Goal: Task Accomplishment & Management: Use online tool/utility

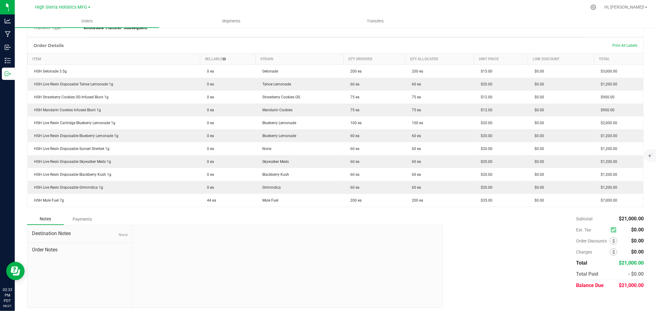
scroll to position [137, 0]
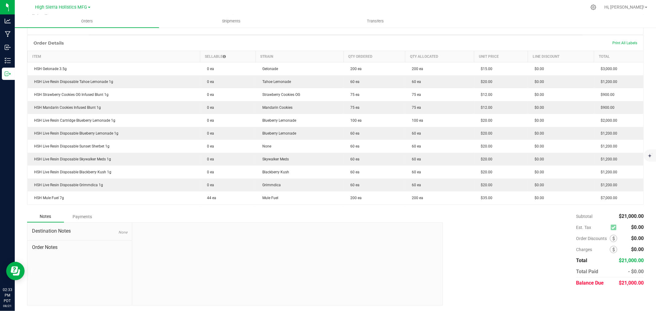
click at [510, 237] on div "Subtotal $21,000.00 Est. Tax $0.00" at bounding box center [542, 250] width 206 height 78
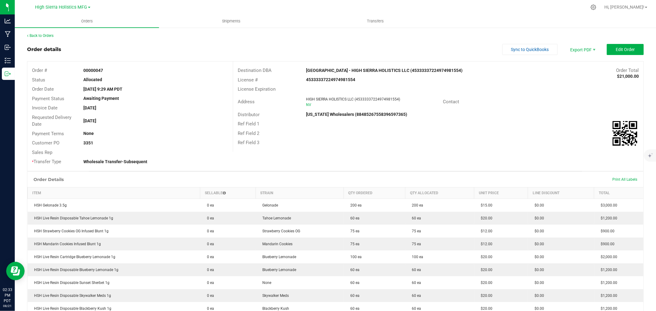
scroll to position [0, 0]
click at [235, 22] on span "Shipments" at bounding box center [231, 21] width 35 height 6
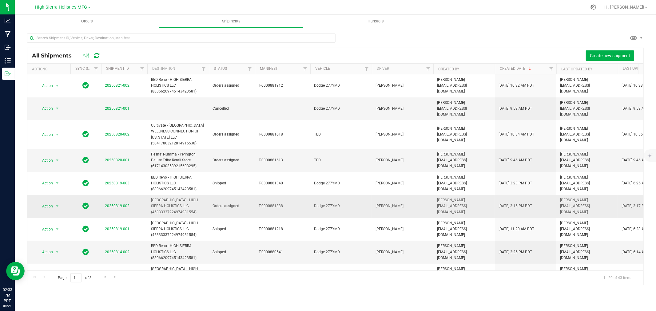
click at [111, 204] on link "20250819-002" at bounding box center [117, 206] width 25 height 4
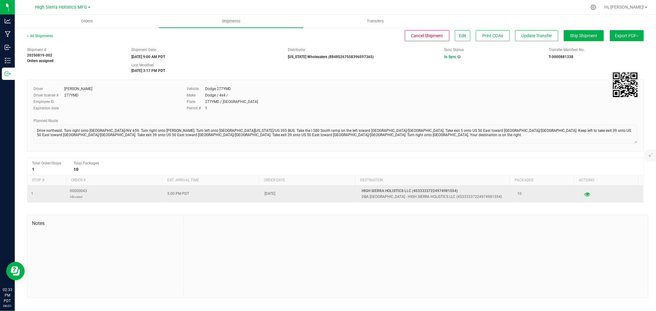
click at [585, 195] on icon "button" at bounding box center [588, 194] width 6 height 4
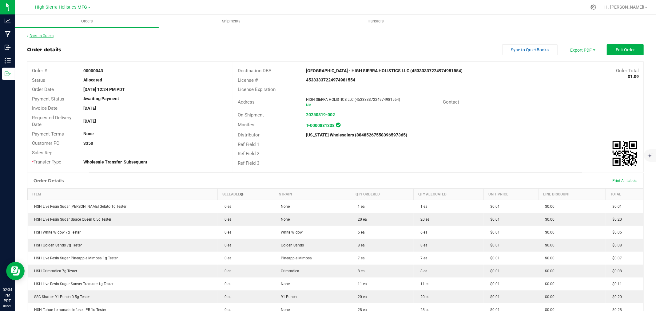
click at [54, 36] on link "Back to Orders" at bounding box center [40, 36] width 26 height 4
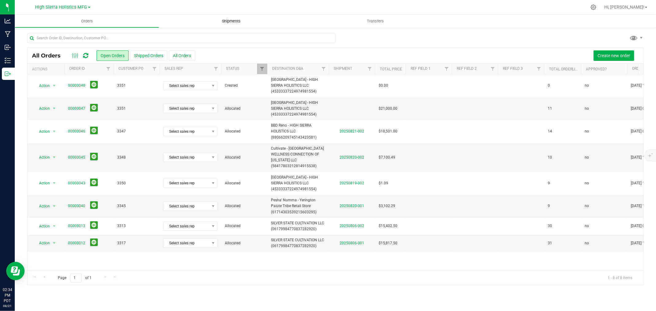
click at [233, 23] on span "Shipments" at bounding box center [231, 21] width 35 height 6
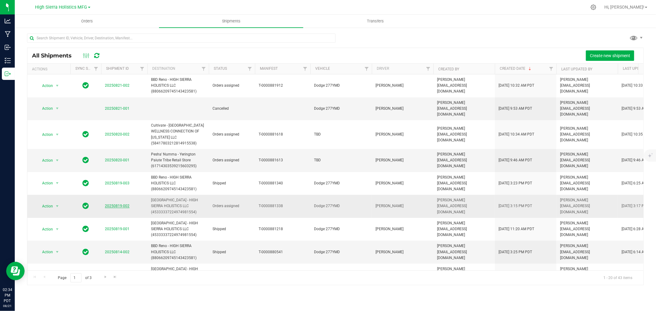
click at [118, 204] on link "20250819-002" at bounding box center [117, 206] width 25 height 4
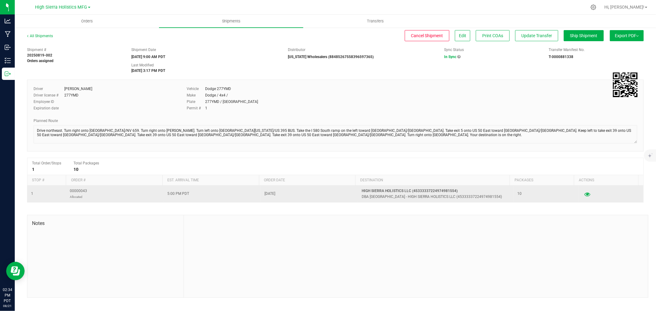
click at [585, 194] on icon "button" at bounding box center [588, 194] width 6 height 4
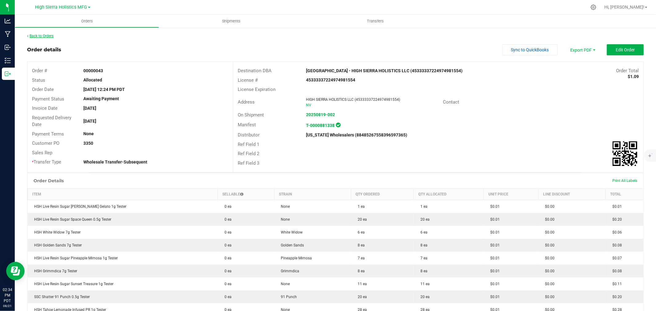
click at [44, 34] on link "Back to Orders" at bounding box center [40, 36] width 26 height 4
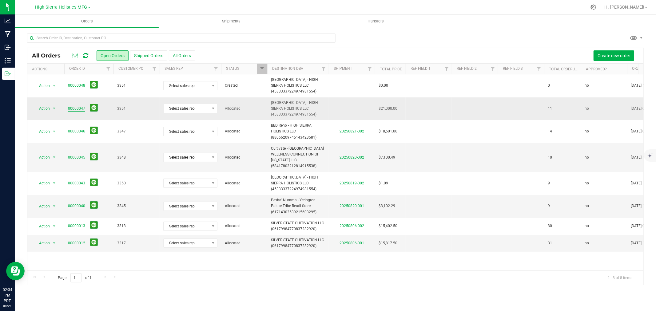
click at [73, 108] on link "00000047" at bounding box center [76, 109] width 17 height 6
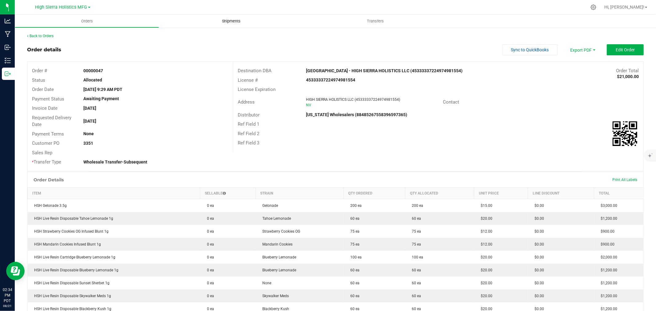
click at [226, 21] on span "Shipments" at bounding box center [231, 21] width 35 height 6
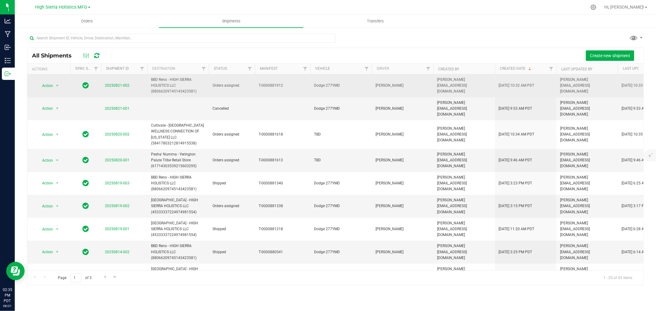
click at [120, 81] on td "20250821-002" at bounding box center [124, 85] width 46 height 23
click at [122, 86] on link "20250821-002" at bounding box center [117, 85] width 25 height 4
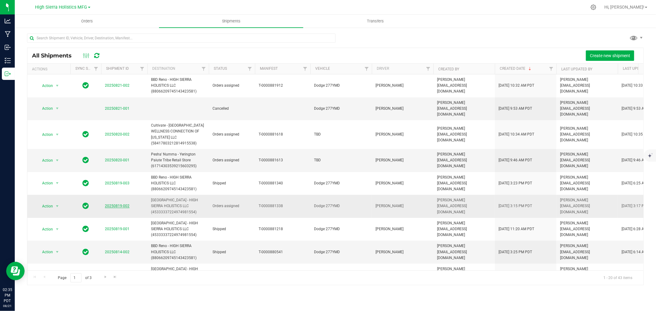
click at [124, 204] on link "20250819-002" at bounding box center [117, 206] width 25 height 4
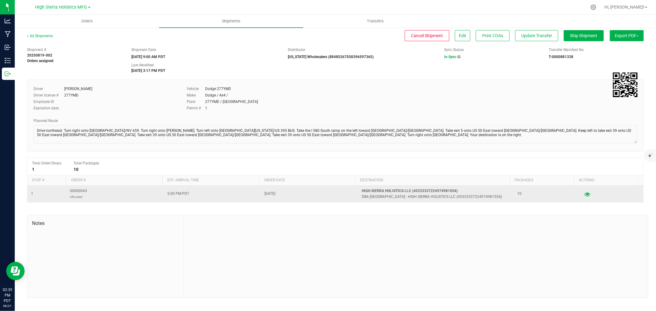
click at [587, 193] on button "button" at bounding box center [587, 194] width 11 height 10
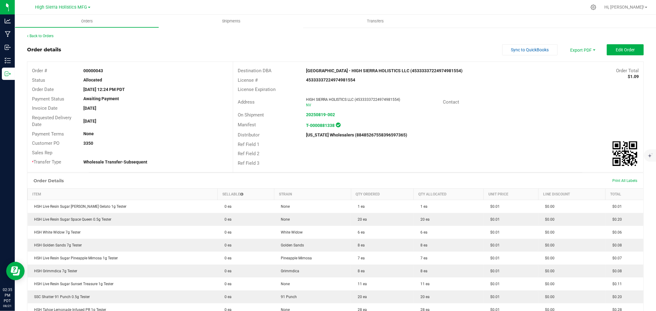
click at [39, 38] on div "Back to Orders" at bounding box center [335, 36] width 617 height 6
click at [43, 34] on link "Back to Orders" at bounding box center [40, 36] width 26 height 4
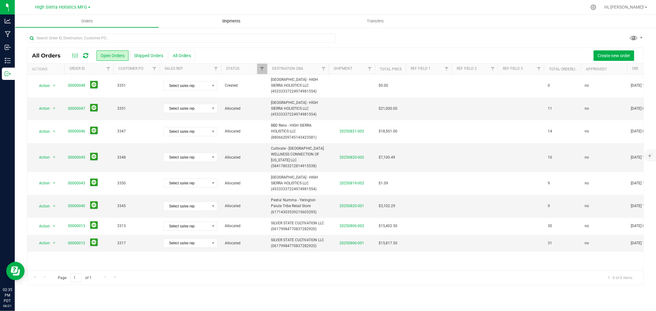
click at [225, 21] on span "Shipments" at bounding box center [231, 21] width 35 height 6
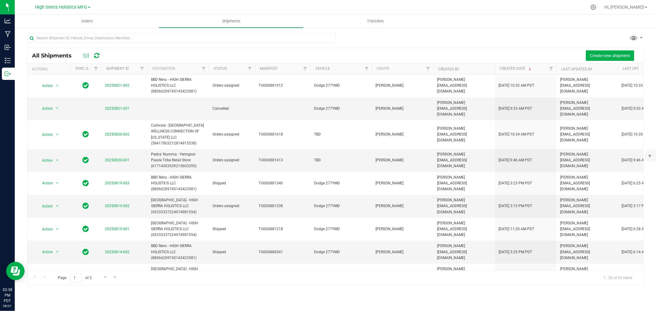
click at [419, 34] on div at bounding box center [335, 41] width 617 height 14
click at [201, 51] on div "Create new shipment" at bounding box center [372, 55] width 533 height 10
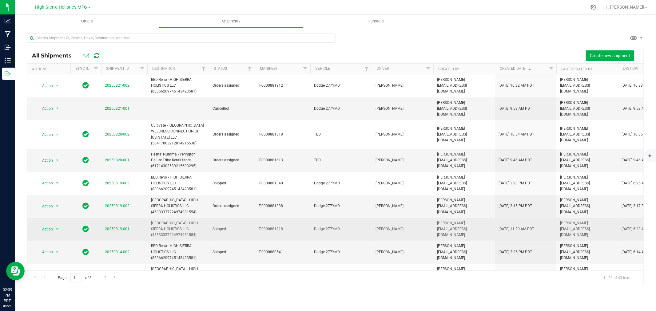
click at [113, 227] on link "20250819-001" at bounding box center [117, 229] width 25 height 4
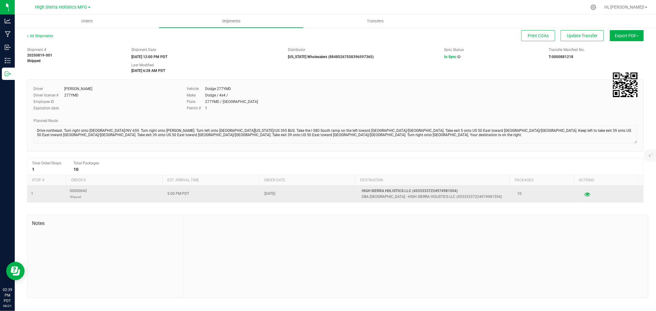
click at [582, 196] on button "button" at bounding box center [587, 194] width 11 height 10
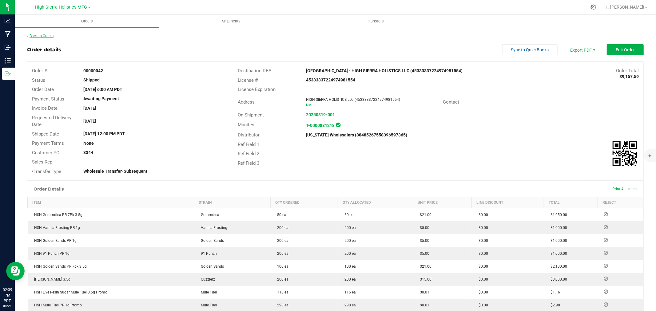
click at [36, 37] on link "Back to Orders" at bounding box center [40, 36] width 26 height 4
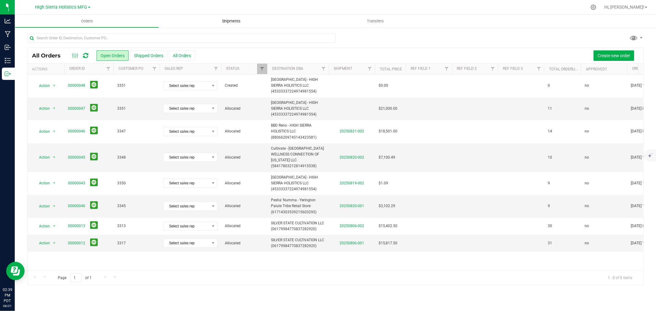
click at [237, 22] on span "Shipments" at bounding box center [231, 21] width 35 height 6
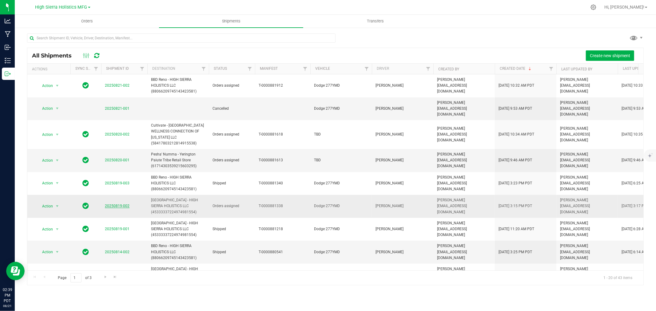
click at [122, 204] on link "20250819-002" at bounding box center [117, 206] width 25 height 4
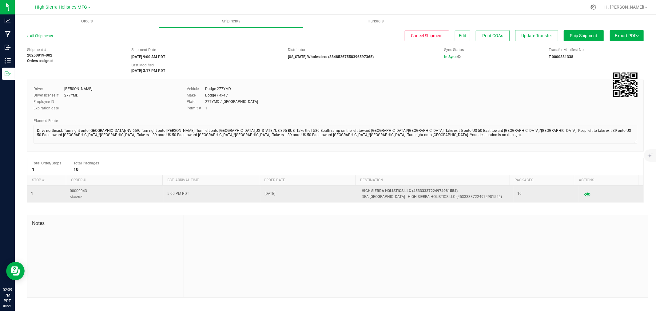
click at [585, 196] on icon "button" at bounding box center [588, 194] width 6 height 4
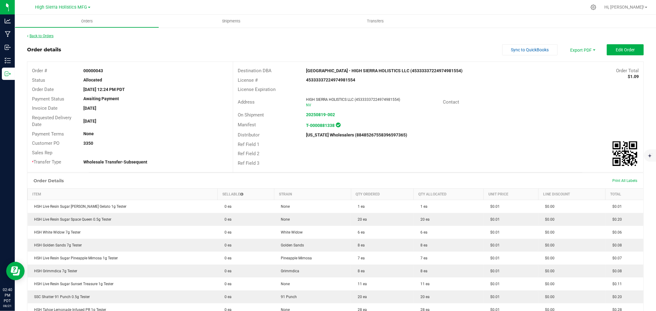
click at [44, 34] on link "Back to Orders" at bounding box center [40, 36] width 26 height 4
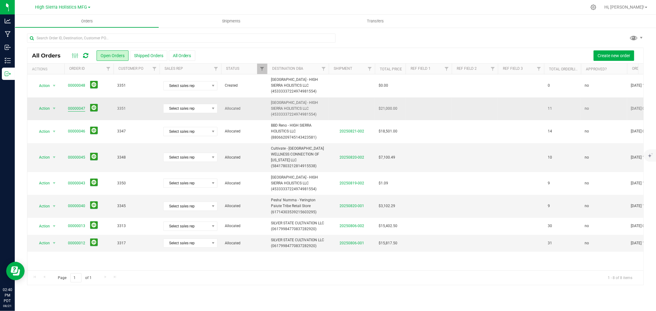
click at [75, 109] on link "00000047" at bounding box center [76, 109] width 17 height 6
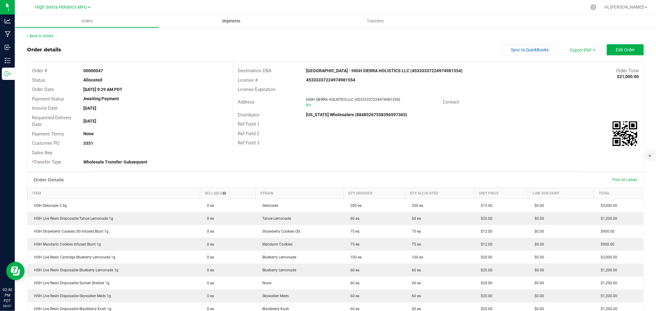
click at [233, 22] on span "Shipments" at bounding box center [231, 21] width 35 height 6
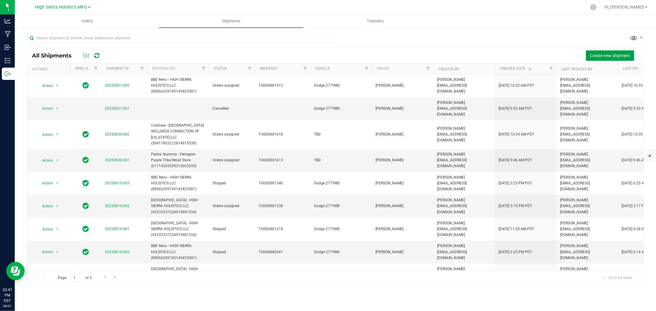
click at [591, 54] on span "Create new shipment" at bounding box center [610, 55] width 40 height 5
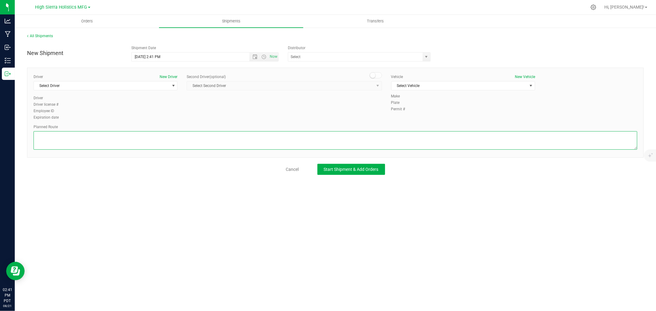
click at [323, 142] on textarea at bounding box center [336, 140] width 604 height 18
click at [313, 124] on div "Driver New Driver Select Driver Select Driver [PERSON_NAME] [PERSON_NAME] Drive…" at bounding box center [335, 113] width 617 height 90
click at [89, 24] on span "Orders" at bounding box center [87, 21] width 28 height 6
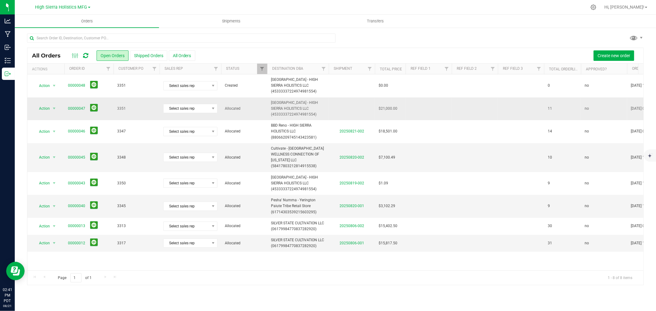
click at [355, 110] on td at bounding box center [352, 109] width 46 height 23
click at [356, 109] on td at bounding box center [352, 109] width 46 height 23
click at [41, 108] on span "Action" at bounding box center [42, 108] width 17 height 9
click at [343, 106] on td at bounding box center [352, 109] width 46 height 23
click at [227, 15] on link "Shipments" at bounding box center [231, 21] width 144 height 13
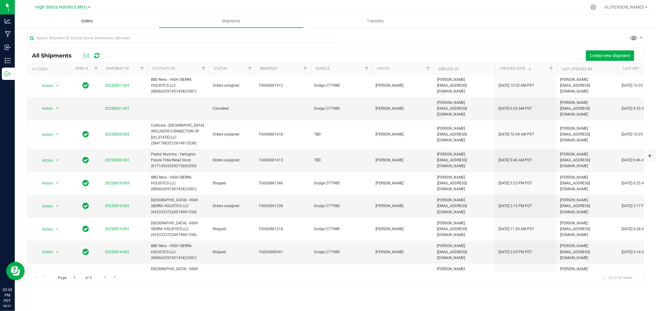
click at [73, 20] on span "Orders" at bounding box center [87, 21] width 28 height 6
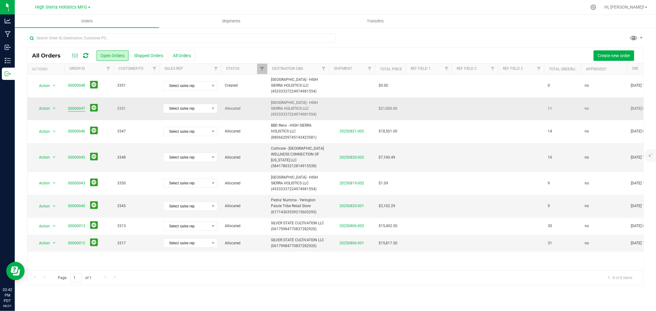
click at [78, 110] on link "00000047" at bounding box center [76, 109] width 17 height 6
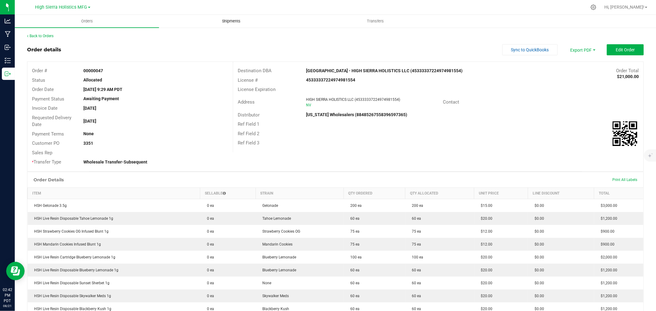
click at [234, 22] on span "Shipments" at bounding box center [231, 21] width 35 height 6
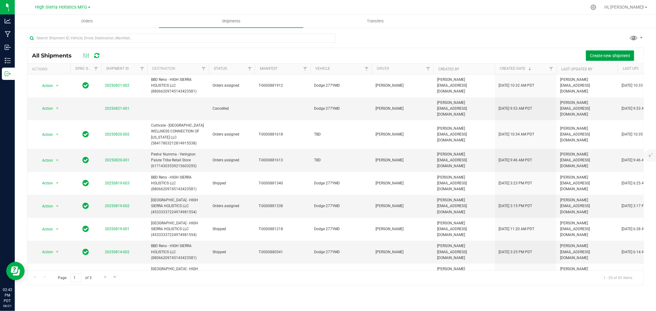
click at [599, 50] on button "Create new shipment" at bounding box center [610, 55] width 48 height 10
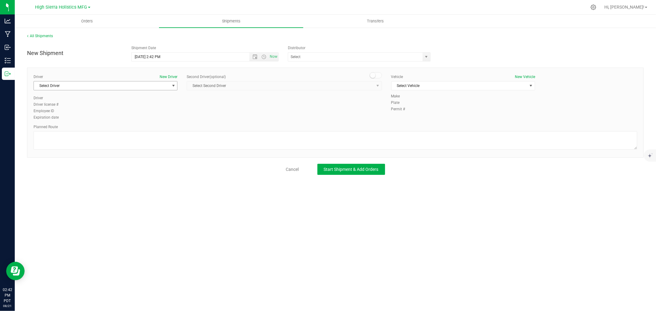
click at [171, 85] on span "select" at bounding box center [173, 85] width 5 height 5
click at [93, 110] on li "[PERSON_NAME]" at bounding box center [105, 111] width 143 height 9
click at [253, 60] on span "Now" at bounding box center [264, 57] width 29 height 9
click at [254, 58] on span "Open the date view" at bounding box center [255, 56] width 5 height 5
click at [181, 120] on link "22" at bounding box center [182, 120] width 9 height 10
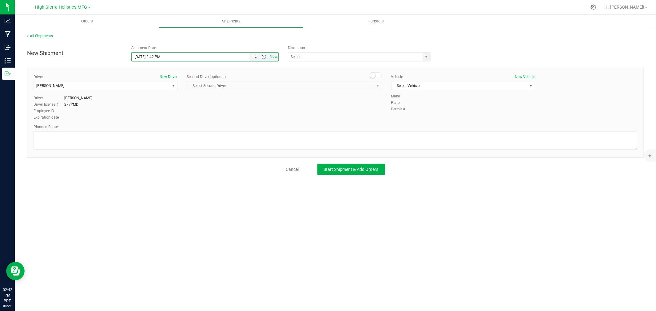
click at [263, 59] on span "Open the time view" at bounding box center [264, 56] width 5 height 5
click at [161, 90] on li "8:00 AM" at bounding box center [205, 91] width 146 height 8
type input "[DATE] 8:00 AM"
click at [427, 54] on span "select" at bounding box center [426, 56] width 5 height 5
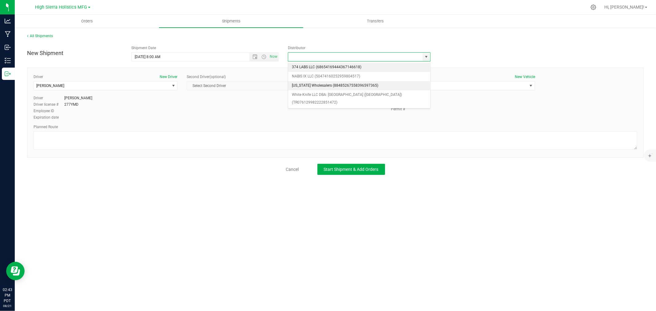
click at [316, 83] on li "[US_STATE] Wholesalers (88485267558396597365)" at bounding box center [359, 85] width 142 height 9
type input "[US_STATE] Wholesalers (88485267558396597365)"
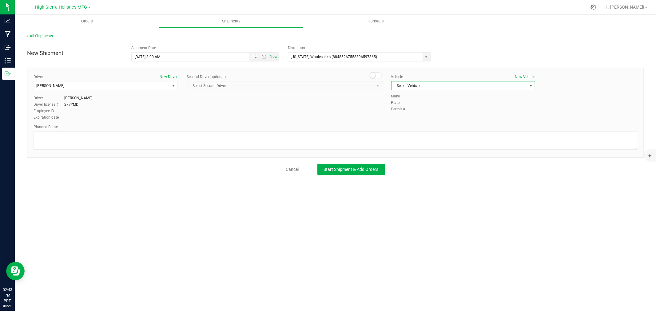
click at [429, 85] on span "Select Vehicle" at bounding box center [460, 86] width 136 height 9
click at [422, 97] on li "Dodge 277YMD" at bounding box center [463, 96] width 143 height 9
click at [331, 166] on button "Start Shipment & Add Orders" at bounding box center [352, 169] width 68 height 11
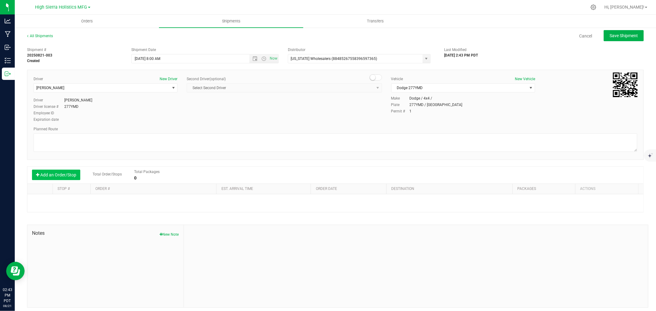
click at [63, 176] on button "Add an Order/Stop" at bounding box center [56, 175] width 48 height 10
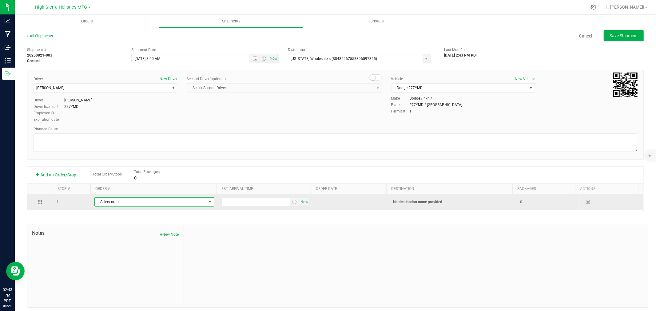
click at [208, 202] on span "select" at bounding box center [210, 202] width 5 height 5
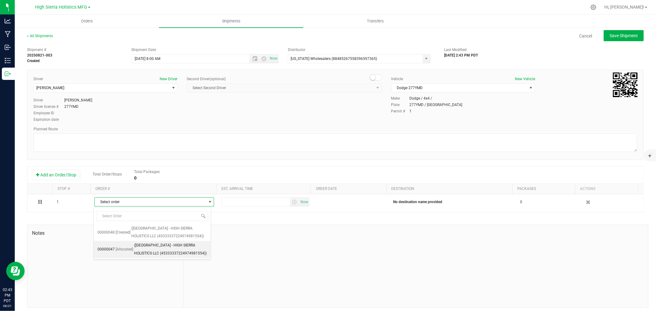
click at [166, 247] on span "([GEOGRAPHIC_DATA] - HIGH SIERRA HOLISTICS LLC (45333337224974981554))" at bounding box center [170, 250] width 73 height 16
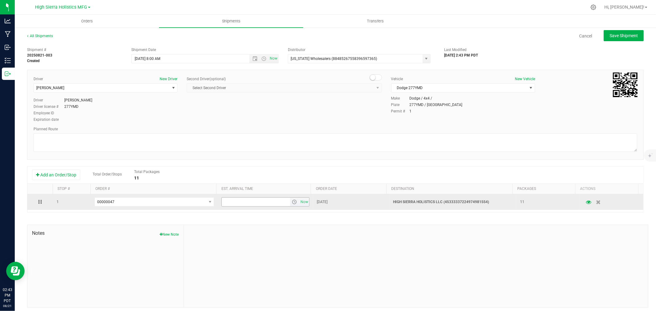
click at [292, 201] on span "select" at bounding box center [294, 202] width 5 height 5
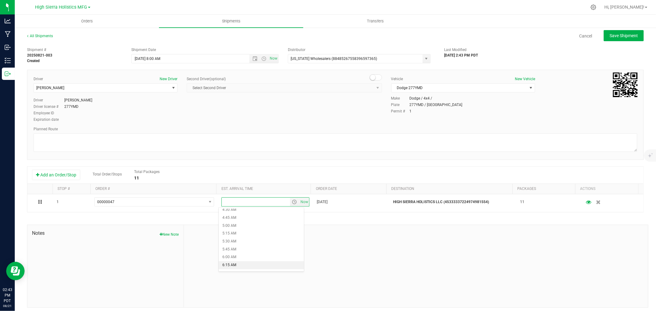
scroll to position [137, 0]
click at [231, 235] on li "5:00 AM" at bounding box center [261, 235] width 85 height 8
click at [404, 224] on div "Shipment # 20250821-003 Created Shipment Date [DATE] 8:00 AM Now Distributor [U…" at bounding box center [335, 176] width 617 height 264
click at [152, 139] on textarea at bounding box center [336, 143] width 604 height 18
click at [66, 147] on textarea at bounding box center [336, 143] width 604 height 18
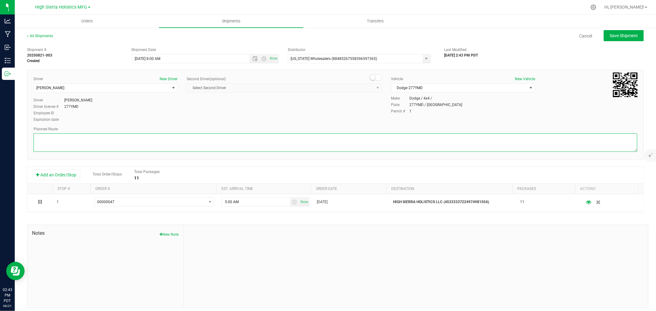
paste textarea "Drive northeast. Turn right onto [GEOGRAPHIC_DATA]/NV 659. Turn right onto [PER…"
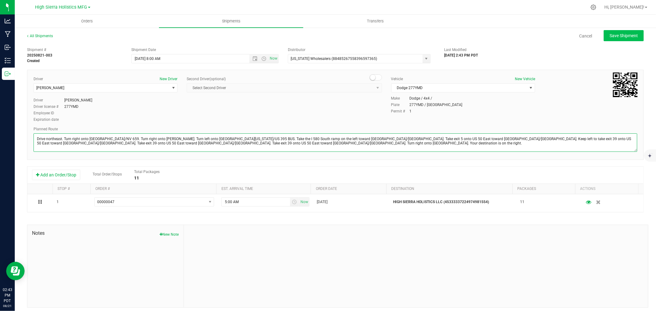
type textarea "Drive northeast. Turn right onto [GEOGRAPHIC_DATA]/NV 659. Turn right onto [PER…"
click at [618, 38] on span "Save Shipment" at bounding box center [624, 35] width 28 height 5
type input "[DATE] 3:00 PM"
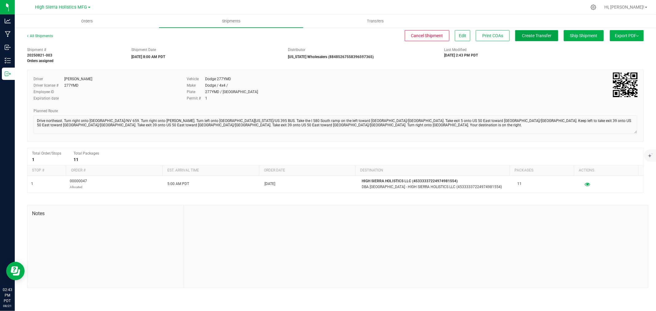
click at [529, 32] on button "Create Transfer" at bounding box center [537, 35] width 43 height 11
